Goal: Task Accomplishment & Management: Manage account settings

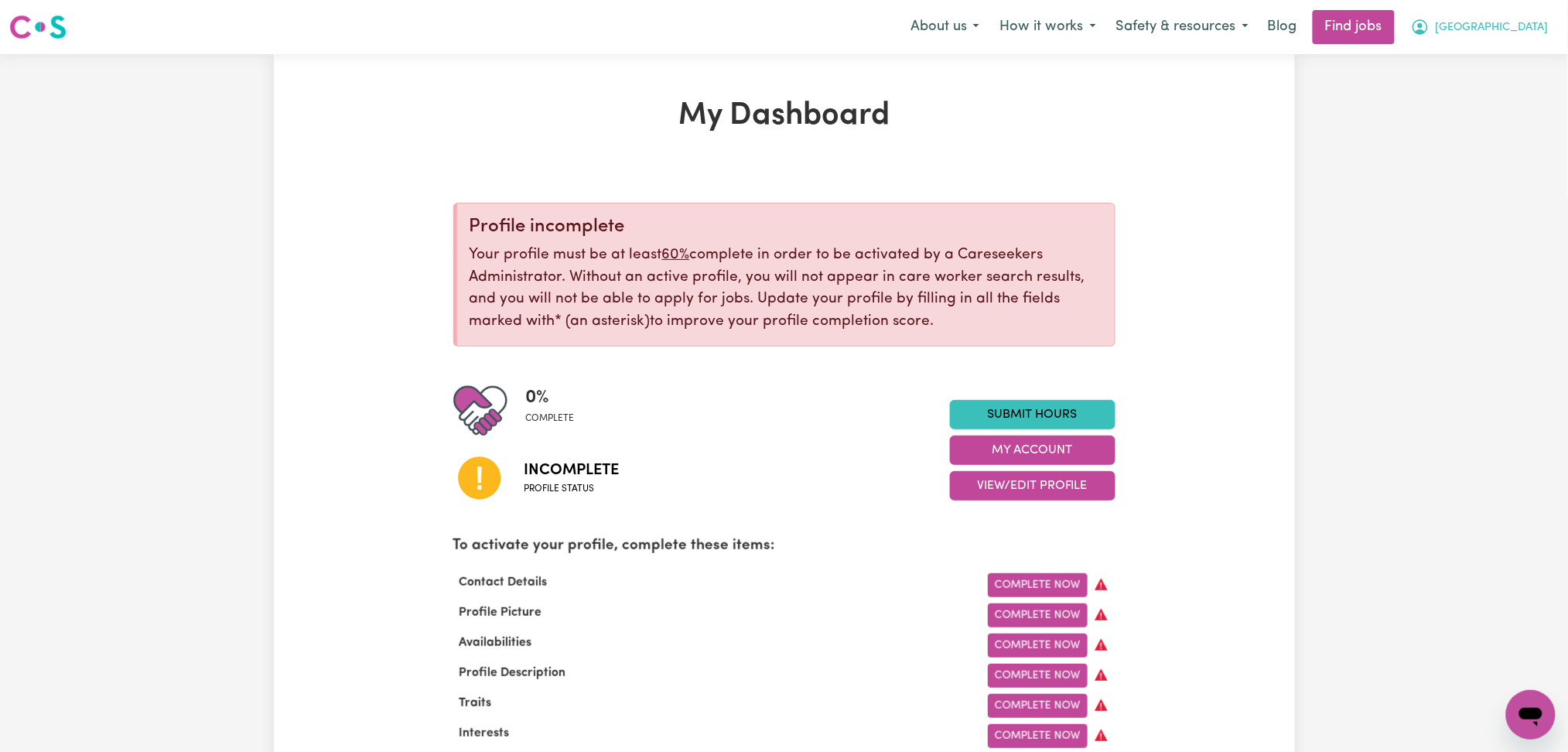
click at [1496, 22] on button "[GEOGRAPHIC_DATA]" at bounding box center [1479, 26] width 158 height 32
click at [1453, 124] on link "Logout" at bounding box center [1497, 118] width 122 height 30
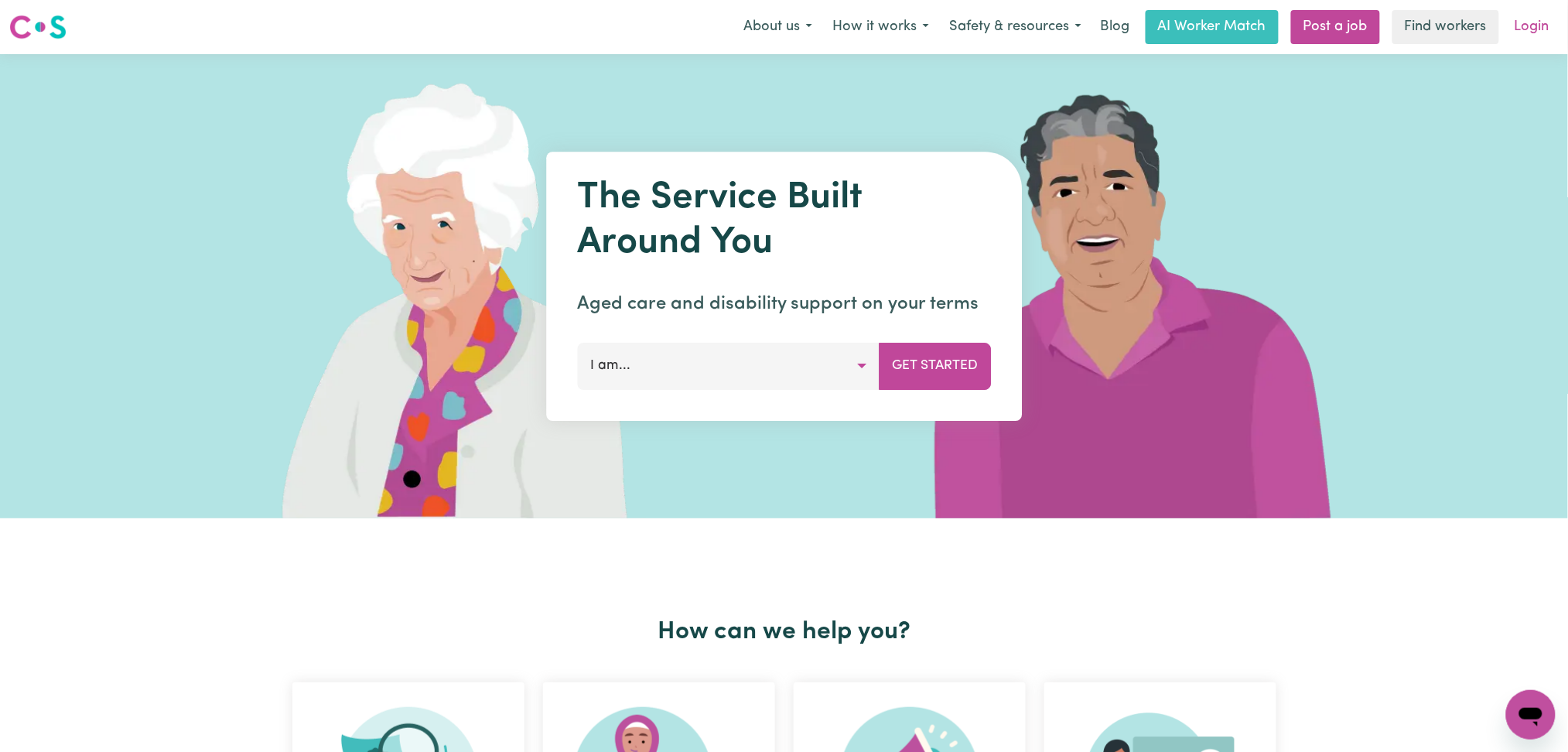
click at [1539, 16] on link "Login" at bounding box center [1532, 27] width 53 height 34
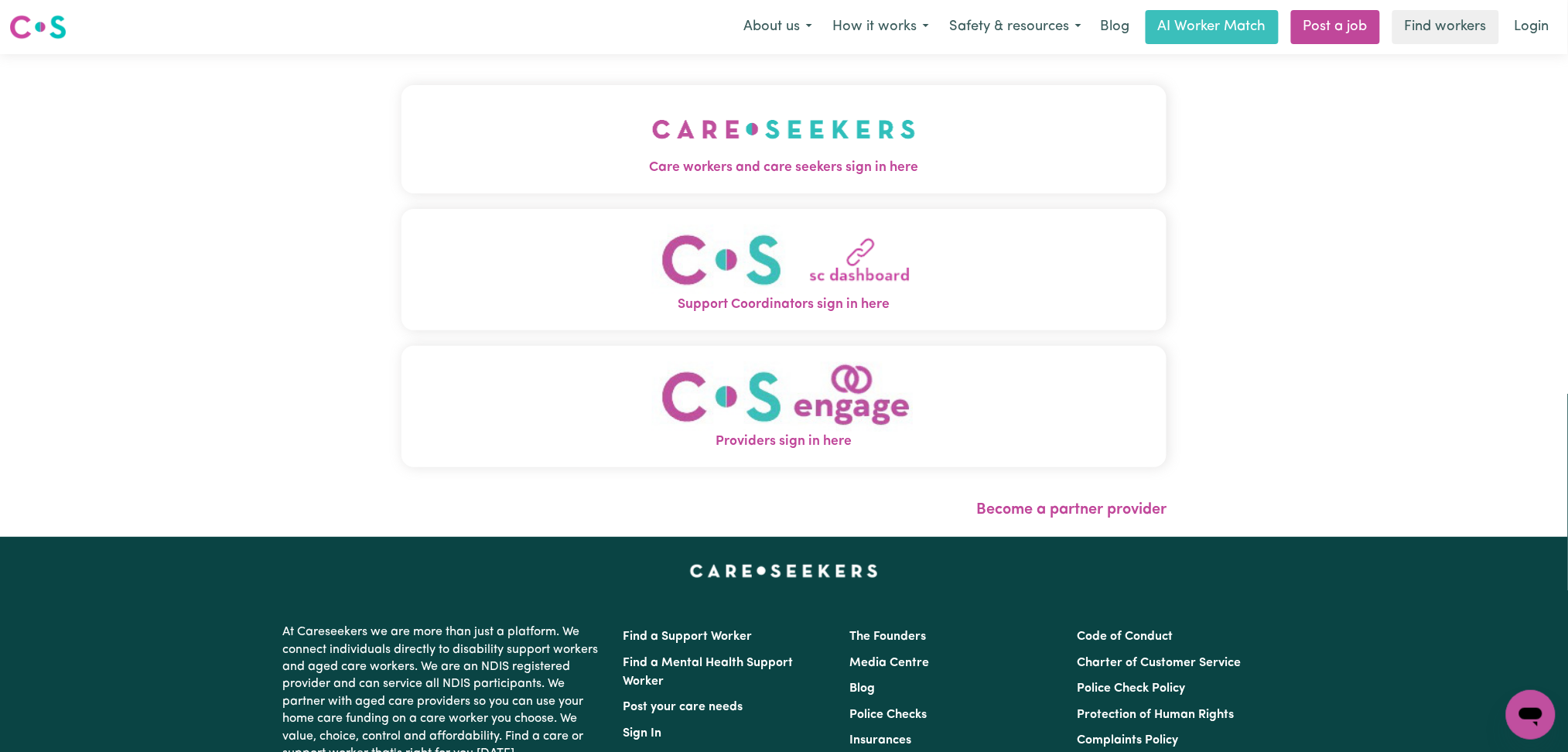
click at [615, 123] on button "Care workers and care seekers sign in here" at bounding box center [784, 139] width 766 height 109
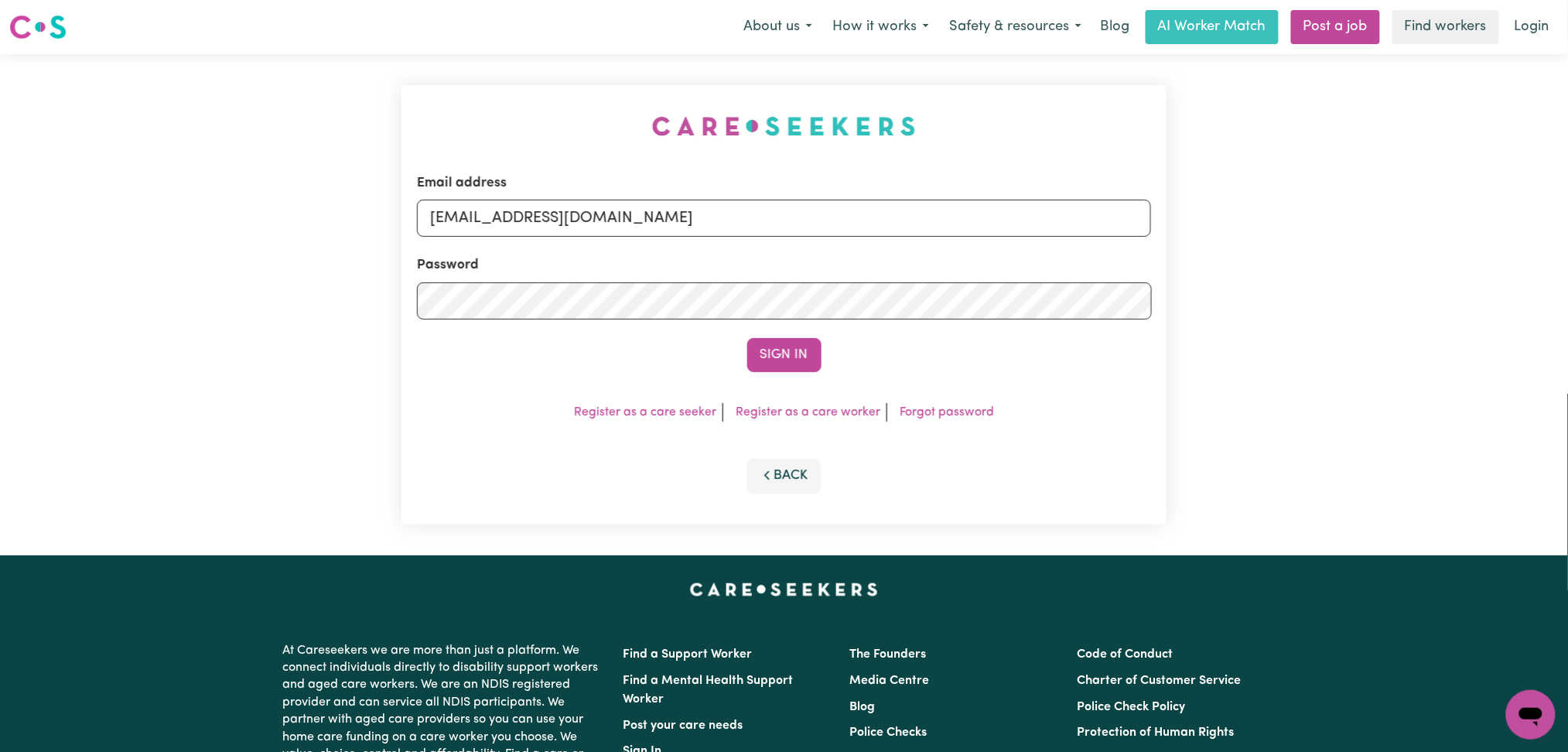
drag, startPoint x: 616, startPoint y: 242, endPoint x: 610, endPoint y: 215, distance: 27.7
click at [617, 241] on form "Email address [EMAIL_ADDRESS][DOMAIN_NAME] Password Sign In" at bounding box center [784, 273] width 735 height 199
click at [604, 202] on input "[EMAIL_ADDRESS][DOMAIN_NAME]" at bounding box center [784, 218] width 735 height 37
drag, startPoint x: 505, startPoint y: 208, endPoint x: 945, endPoint y: 216, distance: 440.1
click at [955, 214] on input "Superuser~[EMAIL_ADDRESS][DOMAIN_NAME]" at bounding box center [784, 218] width 735 height 37
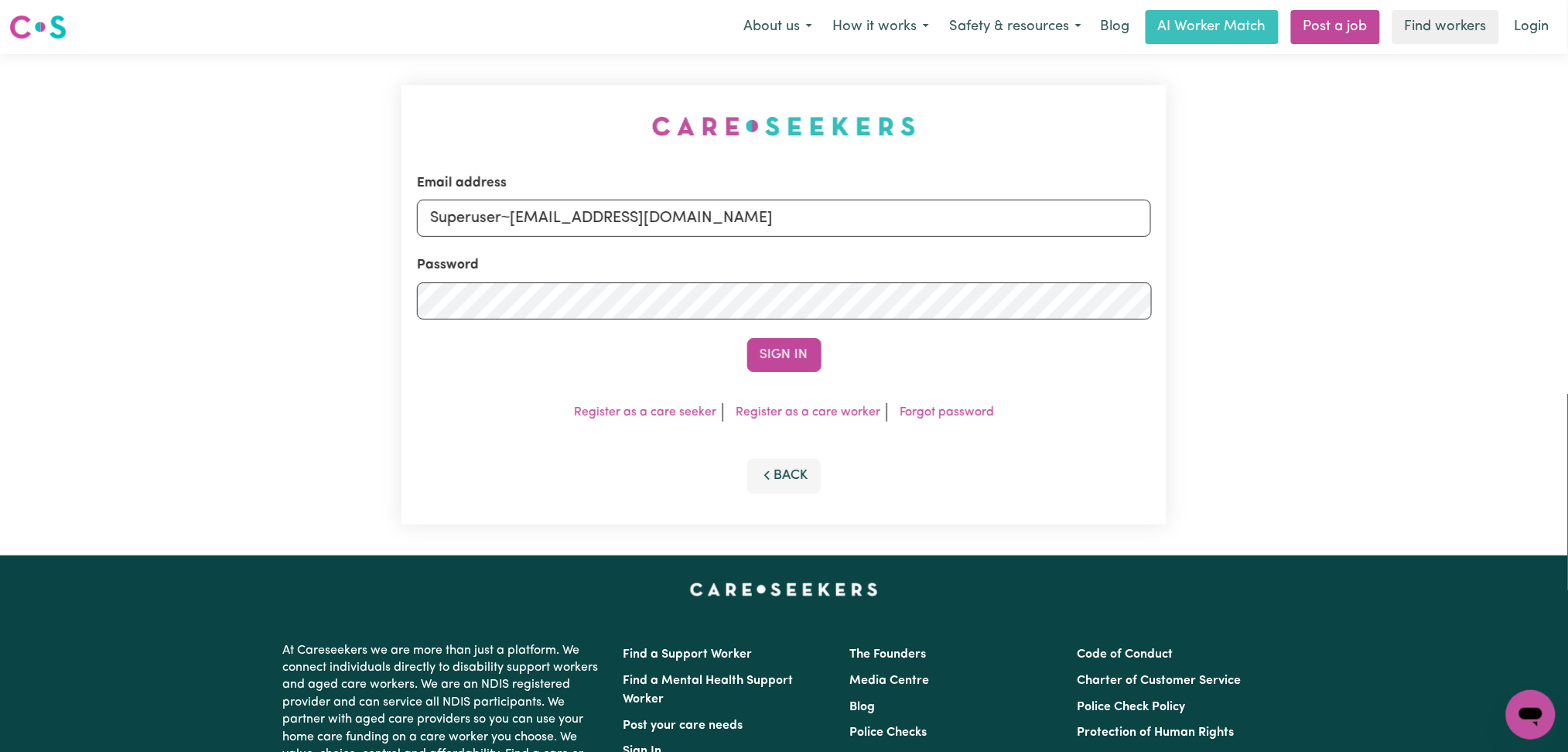
click at [562, 217] on input "Superuser~[EMAIL_ADDRESS][DOMAIN_NAME]" at bounding box center [784, 218] width 735 height 37
click at [505, 208] on input "Superuser~[EMAIL_ADDRESS][DOMAIN_NAME]" at bounding box center [784, 218] width 735 height 37
drag, startPoint x: 513, startPoint y: 208, endPoint x: 900, endPoint y: 210, distance: 387.0
click at [900, 210] on input "Superuser~[EMAIL_ADDRESS][DOMAIN_NAME]" at bounding box center [784, 218] width 735 height 37
type input "Superuser~[EMAIL_ADDRESS][DOMAIN_NAME]"
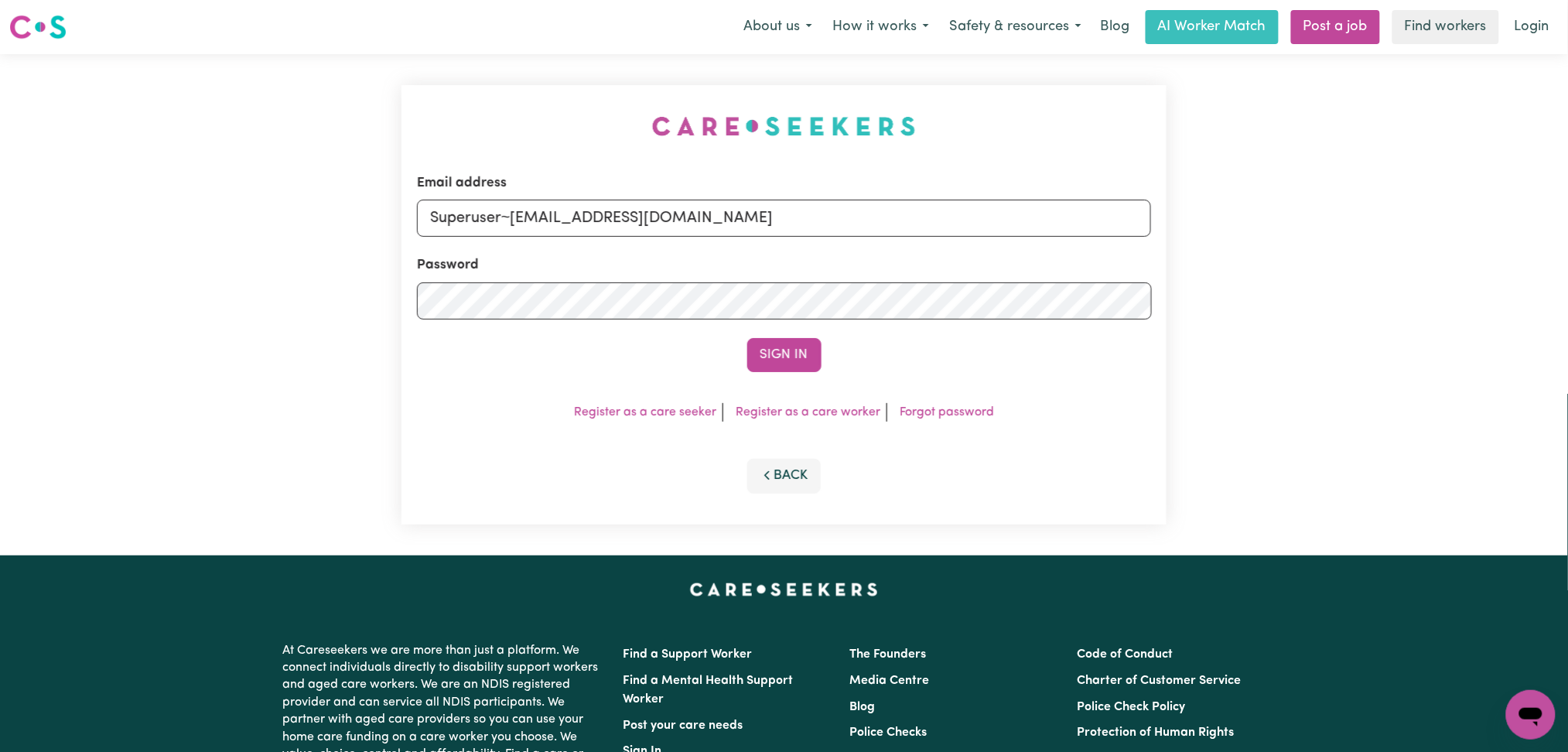
click at [777, 356] on button "Sign In" at bounding box center [785, 354] width 75 height 34
